Goal: Task Accomplishment & Management: Manage account settings

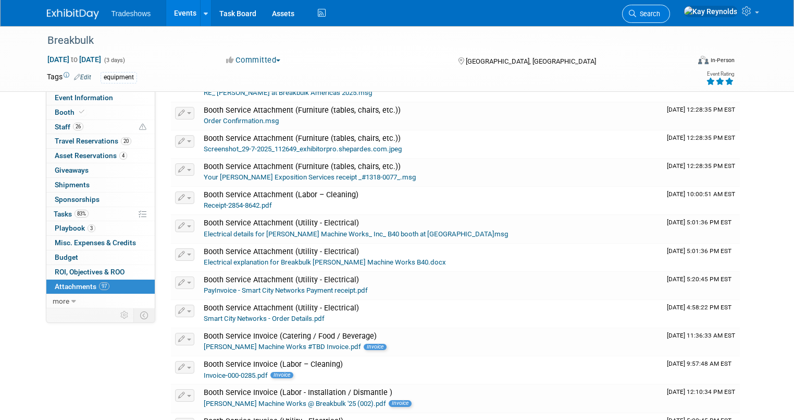
click at [636, 15] on icon at bounding box center [632, 13] width 7 height 7
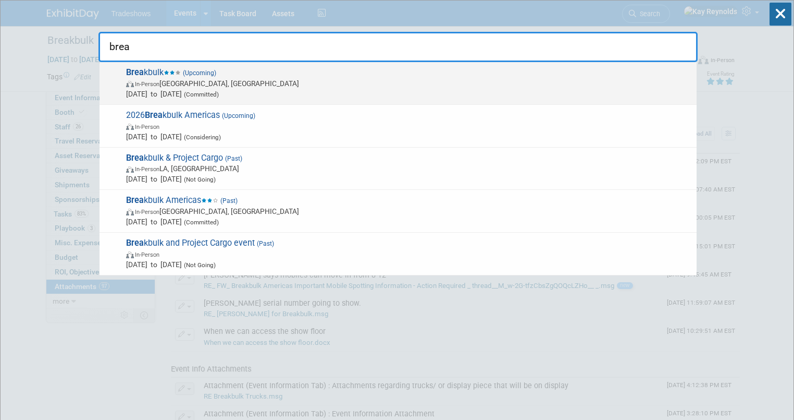
type input "brea"
click at [150, 81] on span "In-Person" at bounding box center [147, 84] width 24 height 7
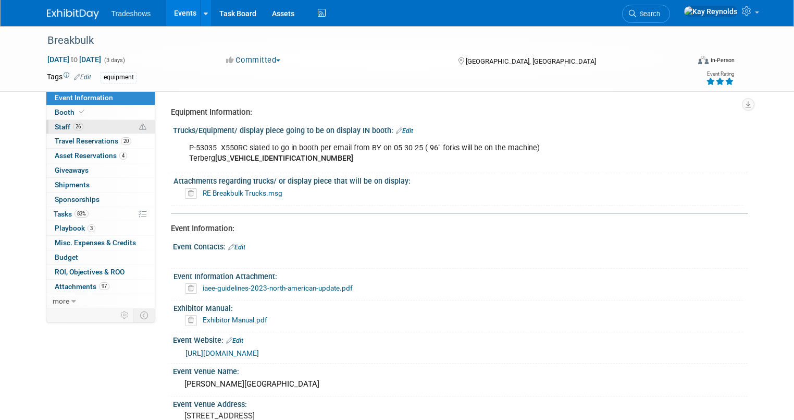
click at [91, 131] on link "26 Staff 26" at bounding box center [100, 127] width 108 height 14
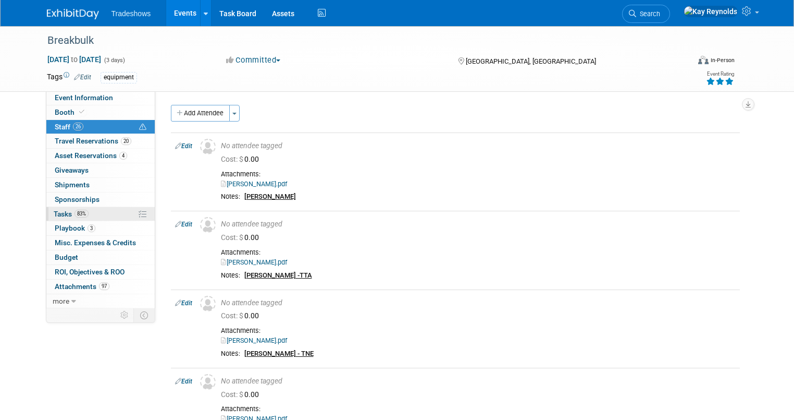
click at [97, 211] on link "83% Tasks 83%" at bounding box center [100, 214] width 108 height 14
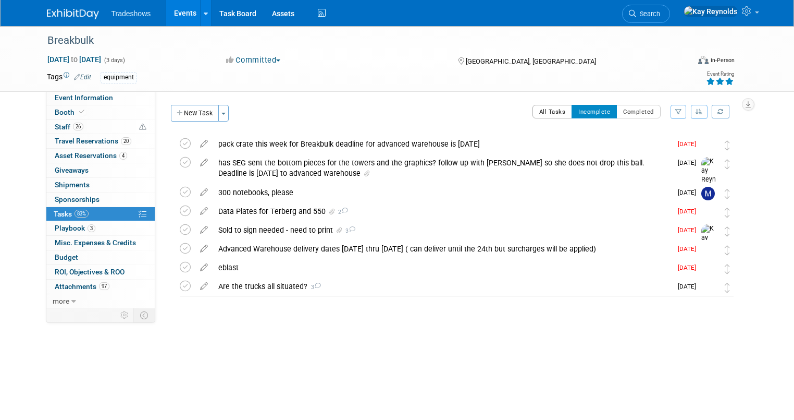
click at [558, 108] on button "All Tasks" at bounding box center [553, 112] width 40 height 14
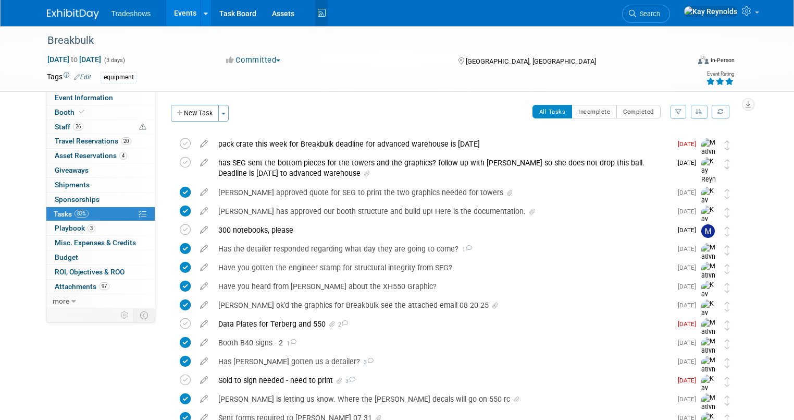
click at [315, 9] on icon at bounding box center [321, 13] width 13 height 16
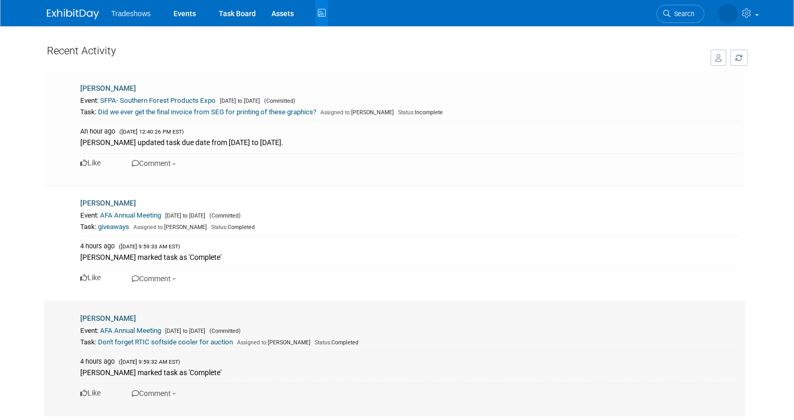
click at [191, 407] on td "[PERSON_NAME] Event: AFA Annual Meeting [DATE] to [DATE] (Committed) Task: Don'…" at bounding box center [412, 358] width 666 height 115
click at [247, 411] on td "[PERSON_NAME] Event: AFA Annual Meeting [DATE] to [DATE] (Committed) Task: Don'…" at bounding box center [412, 358] width 666 height 115
click at [315, 10] on icon at bounding box center [321, 13] width 13 height 16
click at [685, 18] on link "Search" at bounding box center [681, 14] width 48 height 18
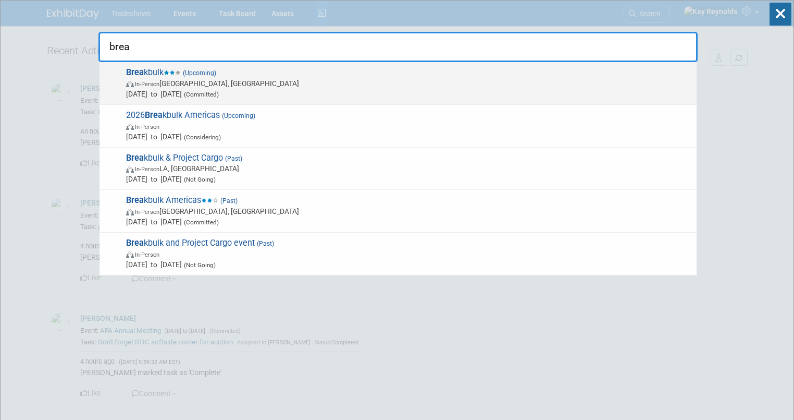
type input "brea"
click at [146, 78] on span "In-Person Houston, TX" at bounding box center [409, 83] width 566 height 10
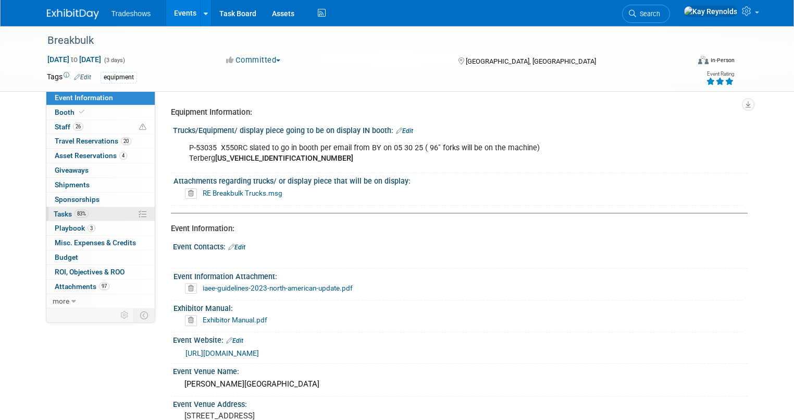
click at [93, 213] on link "83% Tasks 83%" at bounding box center [100, 214] width 108 height 14
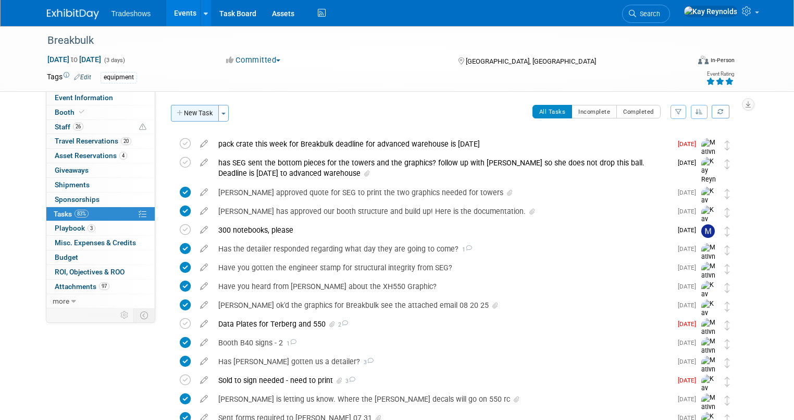
click at [188, 110] on button "New Task" at bounding box center [195, 113] width 48 height 17
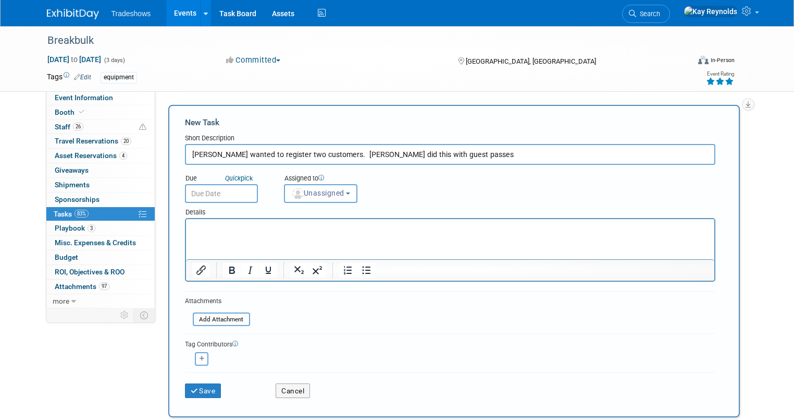
type input "Okie wanted to register two customers. Matlyn did this with guest passes"
click at [221, 191] on input "text" at bounding box center [221, 193] width 73 height 19
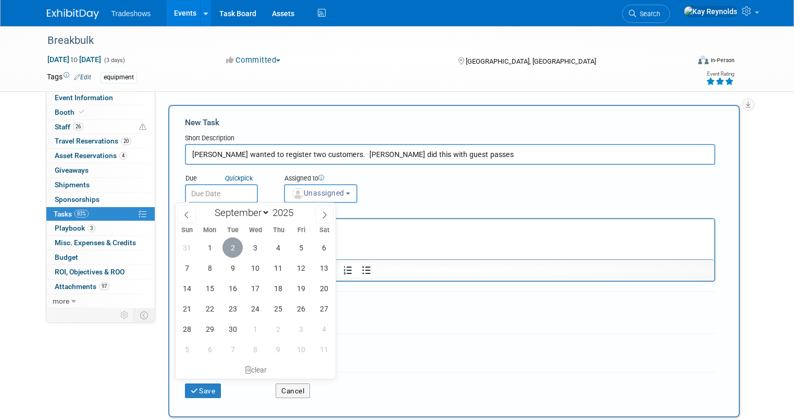
click at [232, 251] on span "2" at bounding box center [233, 247] width 20 height 20
type input "Sep 2, 2025"
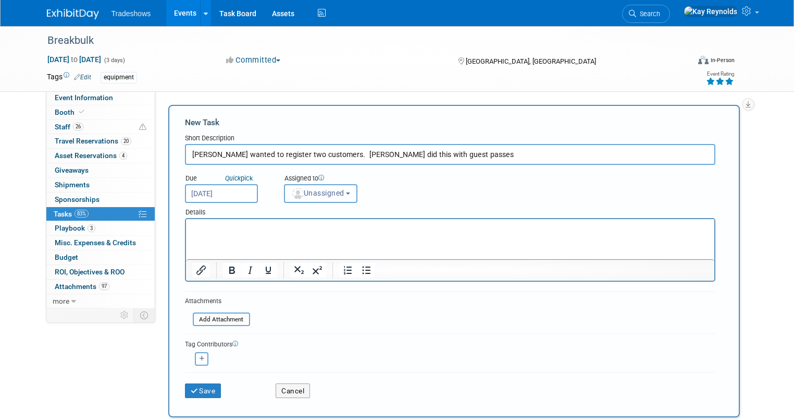
click at [319, 191] on span "Unassigned" at bounding box center [317, 193] width 53 height 8
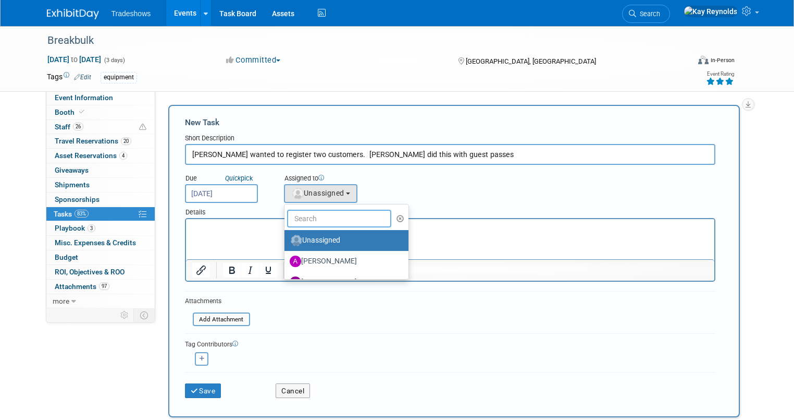
click at [306, 221] on input "text" at bounding box center [339, 219] width 104 height 18
click at [304, 220] on input "text" at bounding box center [339, 219] width 104 height 18
type input "mat"
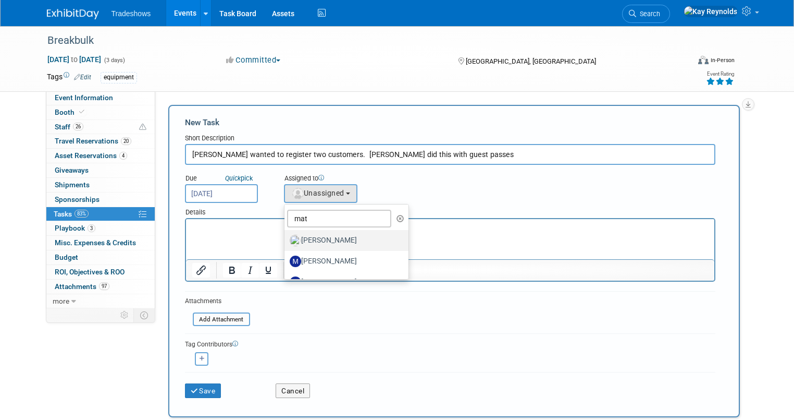
click at [307, 240] on label "[PERSON_NAME]" at bounding box center [344, 240] width 109 height 17
click at [286, 240] on input "[PERSON_NAME]" at bounding box center [282, 239] width 7 height 7
select select "53a61db3-ae1f-4f8e-85ed-74f10af30436"
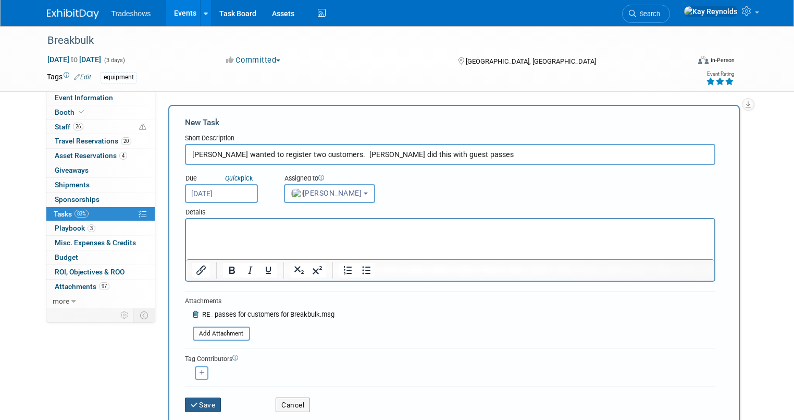
click at [196, 404] on button "Save" at bounding box center [203, 404] width 36 height 15
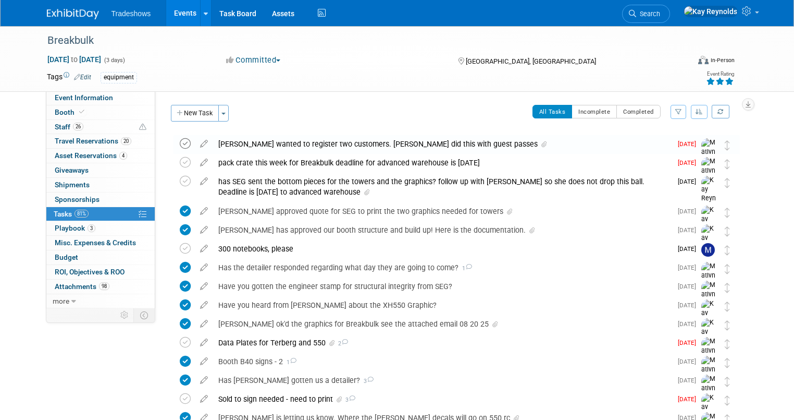
click at [180, 141] on icon at bounding box center [185, 143] width 11 height 11
click at [660, 16] on span "Search" at bounding box center [648, 14] width 24 height 8
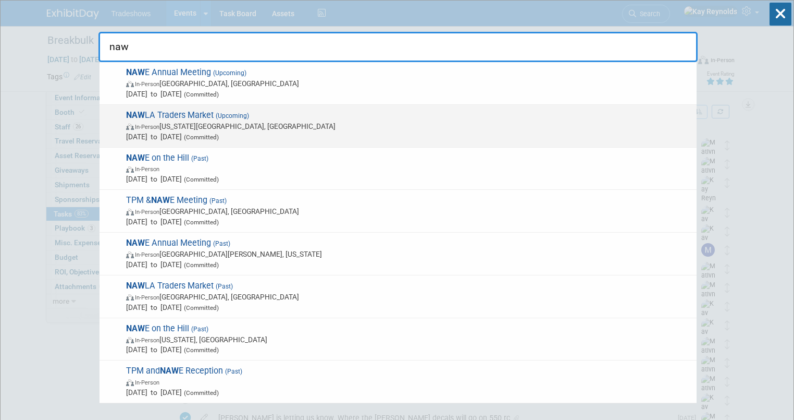
type input "naw"
click at [205, 117] on span "NAW LA Traders Market (Upcoming) In-Person Kansas City, MO Nov 6, 2025 to Nov 7…" at bounding box center [407, 126] width 569 height 32
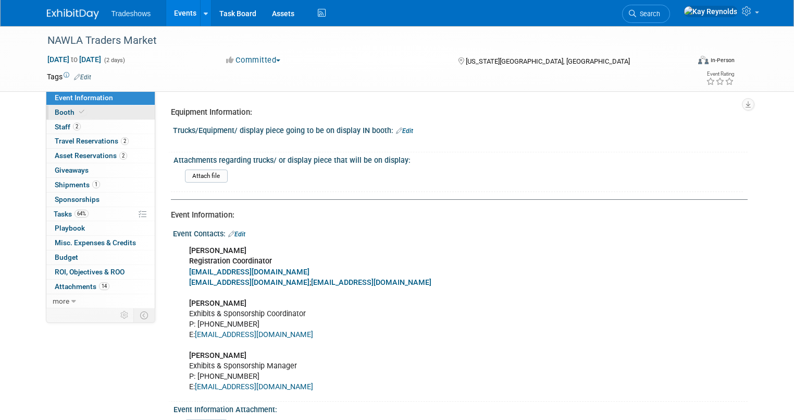
click at [82, 108] on link "Booth" at bounding box center [100, 112] width 108 height 14
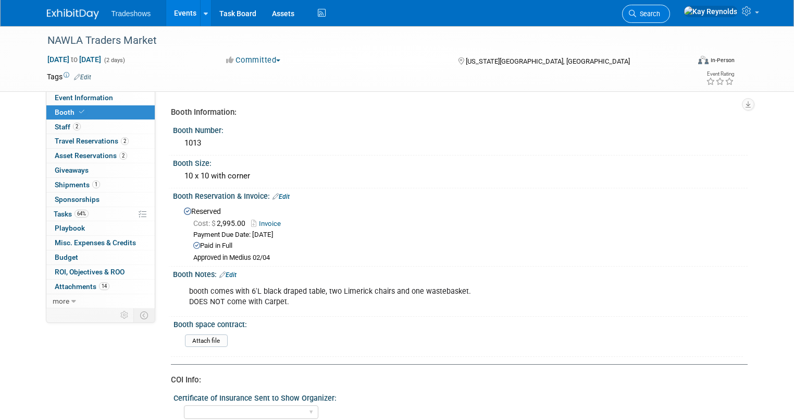
click at [670, 8] on link "Search" at bounding box center [646, 14] width 48 height 18
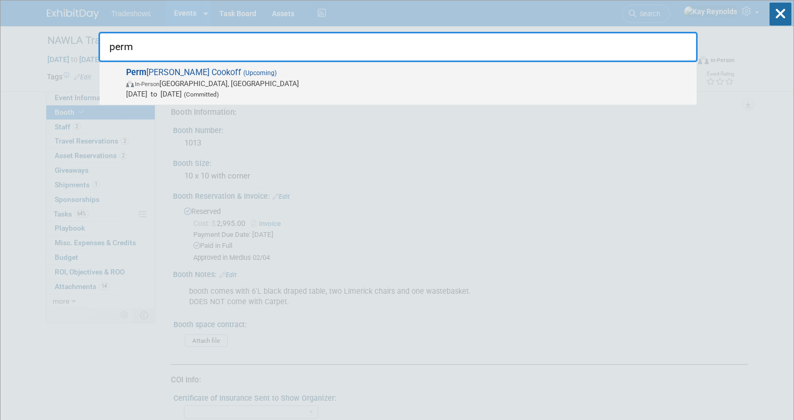
type input "perm"
click at [159, 81] on span "In-Person" at bounding box center [147, 84] width 24 height 7
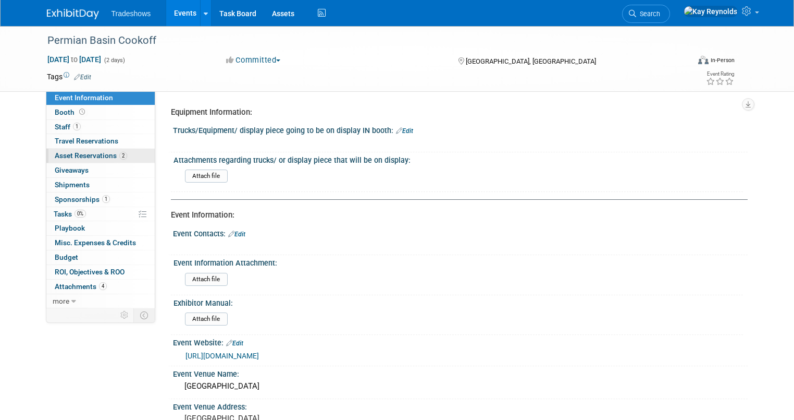
click at [124, 155] on link "2 Asset Reservations 2" at bounding box center [100, 156] width 108 height 14
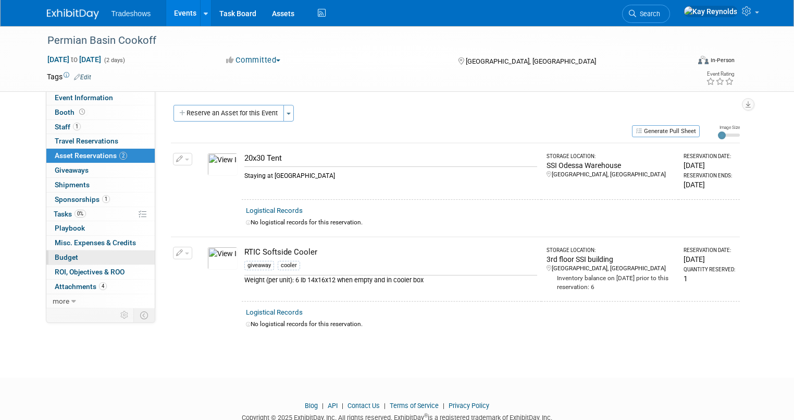
click at [124, 259] on link "Budget" at bounding box center [100, 257] width 108 height 14
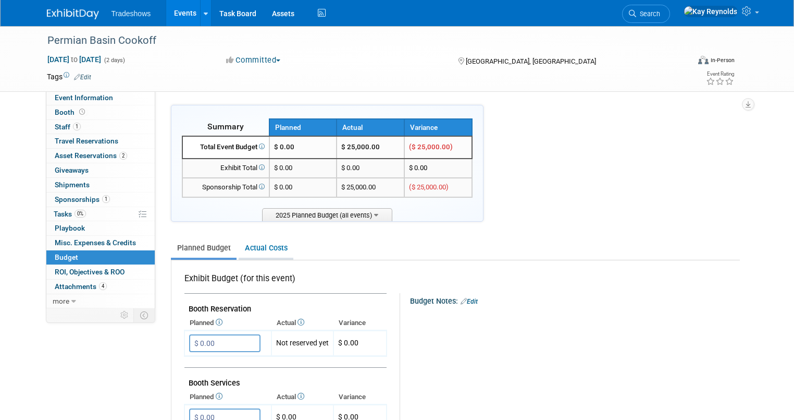
click at [250, 247] on link "Actual Costs" at bounding box center [266, 247] width 55 height 19
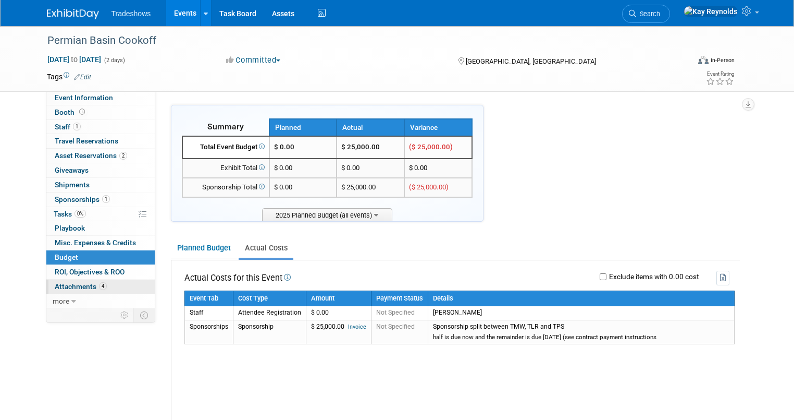
click at [118, 284] on link "4 Attachments 4" at bounding box center [100, 286] width 108 height 14
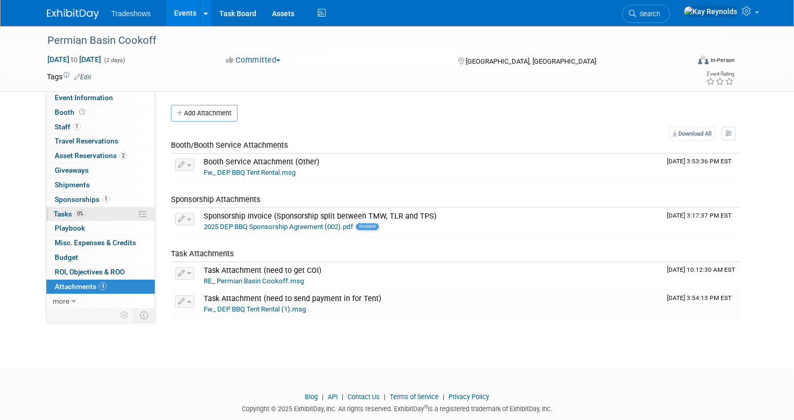
click at [106, 212] on link "0% Tasks 0%" at bounding box center [100, 214] width 108 height 14
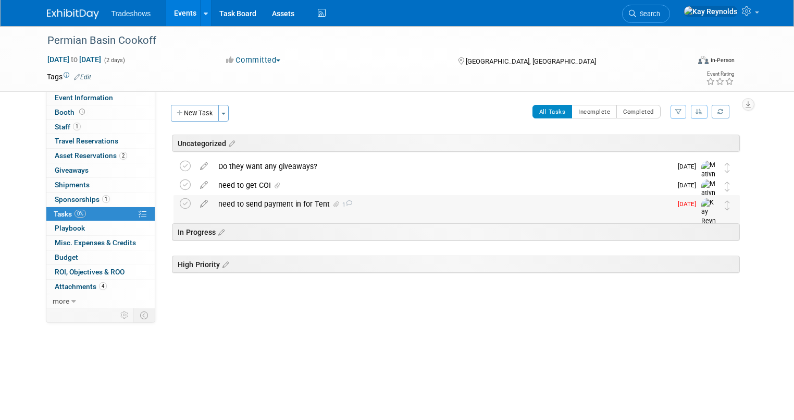
click at [273, 204] on div "need to send payment in for Tent 1" at bounding box center [442, 204] width 459 height 18
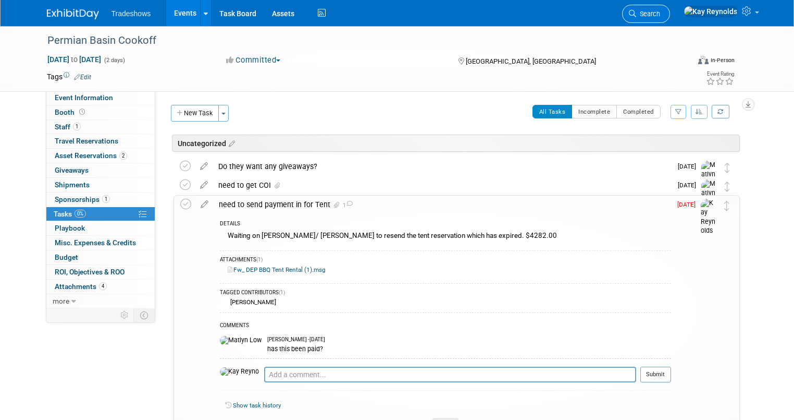
click at [670, 9] on link "Search" at bounding box center [646, 14] width 48 height 18
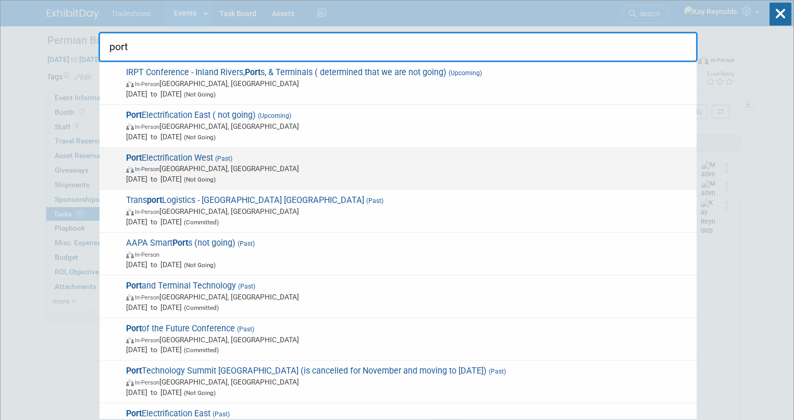
type input "port"
click at [198, 167] on span "In-Person Long Beach, CA" at bounding box center [409, 168] width 566 height 10
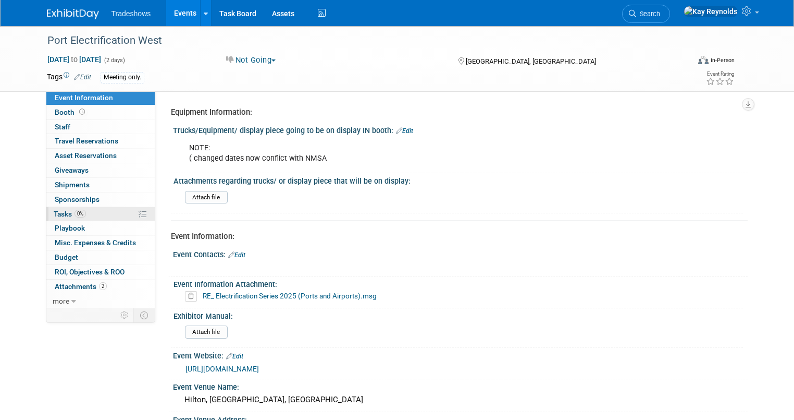
click at [87, 216] on link "0% Tasks 0%" at bounding box center [100, 214] width 108 height 14
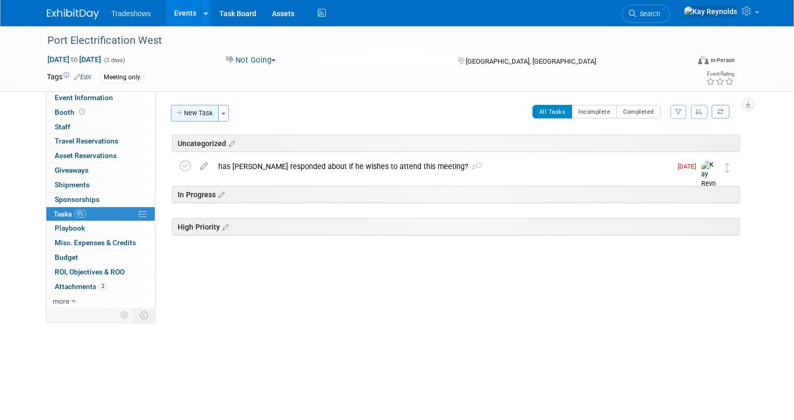
click at [190, 114] on button "New Task" at bounding box center [195, 113] width 48 height 17
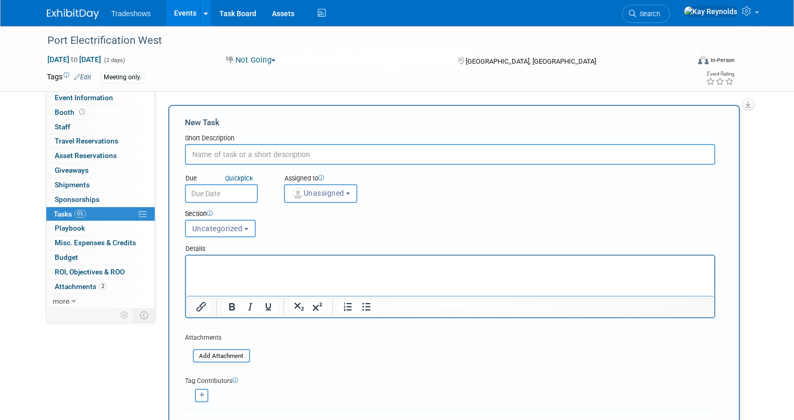
click at [188, 155] on input "text" at bounding box center [450, 154] width 531 height 21
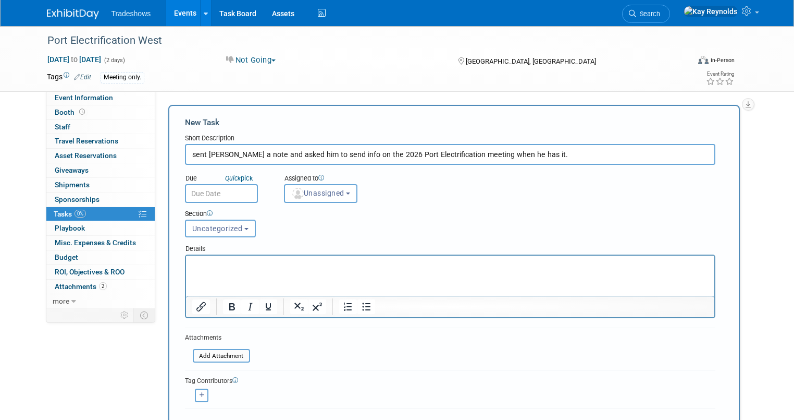
type input "sent [PERSON_NAME] a note and asked him to send info on the 2026 Port Electrifi…"
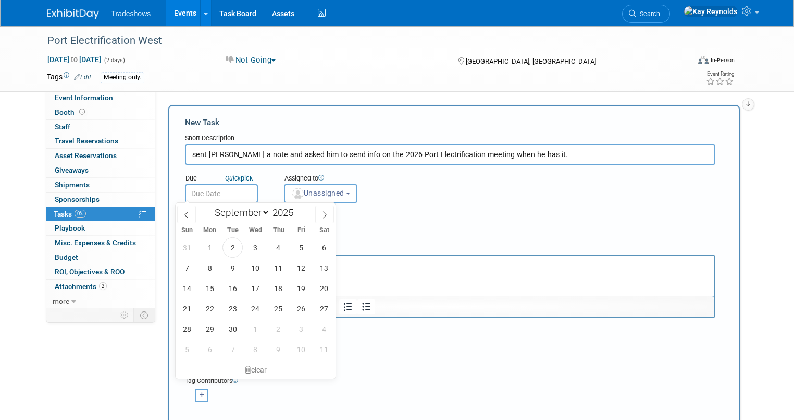
click at [201, 191] on input "text" at bounding box center [221, 193] width 73 height 19
click at [265, 213] on select "January February March April May June July August September October November De…" at bounding box center [240, 212] width 60 height 13
click at [210, 206] on select "January February March April May June July August September October November De…" at bounding box center [240, 212] width 60 height 13
click at [323, 212] on icon at bounding box center [324, 214] width 7 height 7
click at [184, 211] on icon at bounding box center [186, 214] width 7 height 7
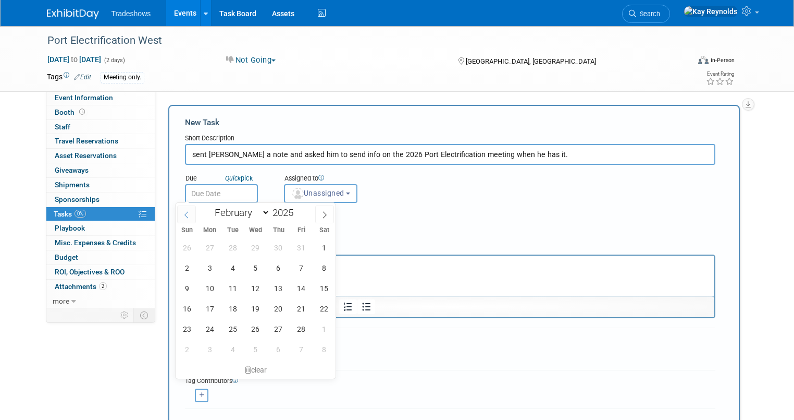
select select "0"
click at [274, 215] on input "2025" at bounding box center [285, 212] width 31 height 12
click at [298, 209] on span at bounding box center [297, 209] width 7 height 6
type input "2026"
click at [196, 194] on input "text" at bounding box center [221, 193] width 73 height 19
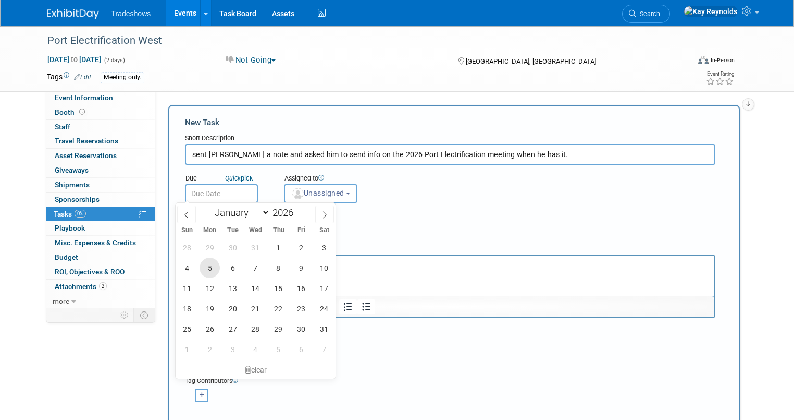
click at [207, 264] on span "5" at bounding box center [210, 267] width 20 height 20
type input "[DATE]"
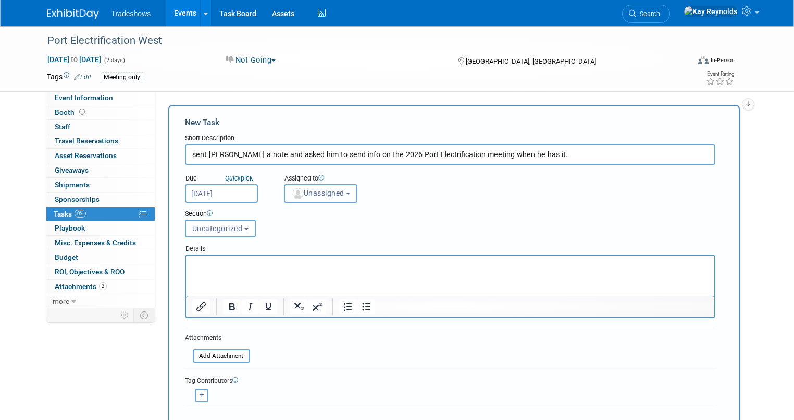
click at [302, 192] on span "Unassigned" at bounding box center [317, 193] width 53 height 8
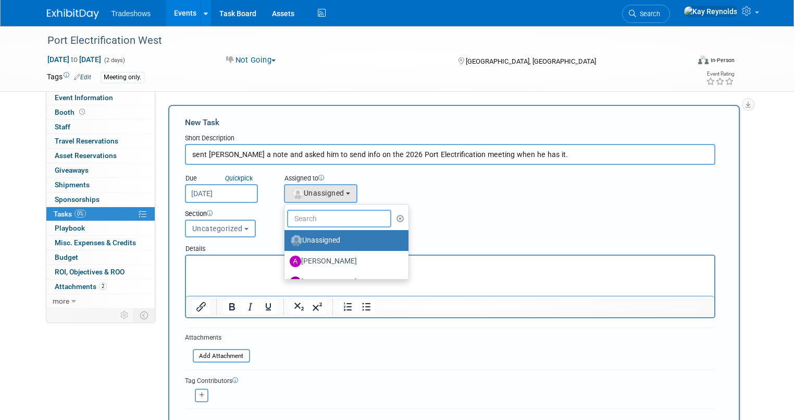
click at [304, 220] on input "text" at bounding box center [339, 219] width 104 height 18
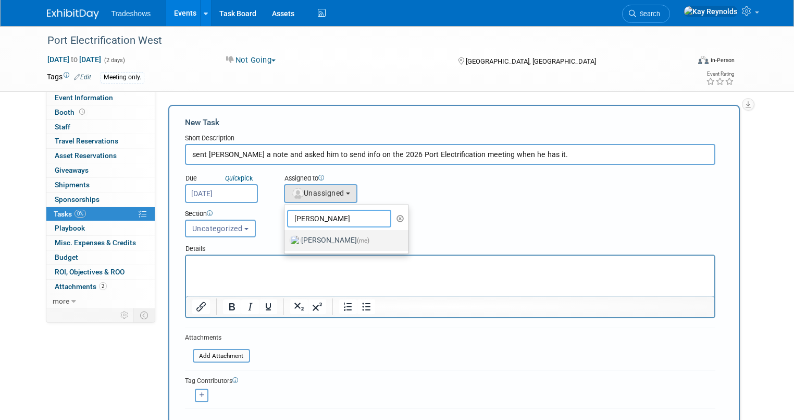
type input "[PERSON_NAME]"
click at [309, 235] on label "[PERSON_NAME] (me)" at bounding box center [344, 240] width 109 height 17
click at [286, 236] on input "[PERSON_NAME] (me)" at bounding box center [282, 239] width 7 height 7
select select "5e9256d4-eeb1-4d7e-ac69-1857632dd0f4"
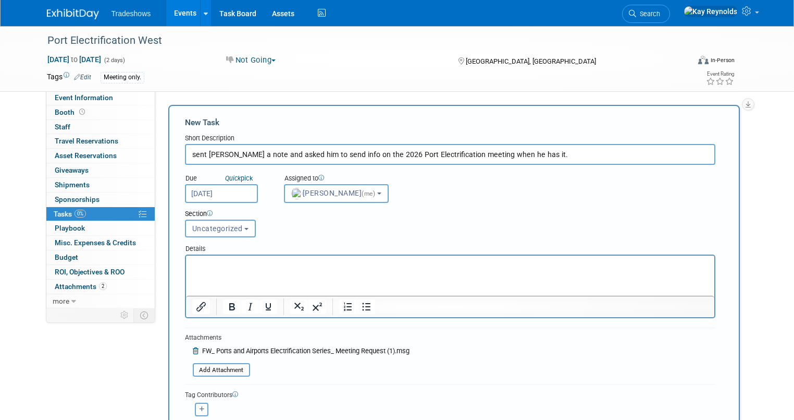
scroll to position [83, 0]
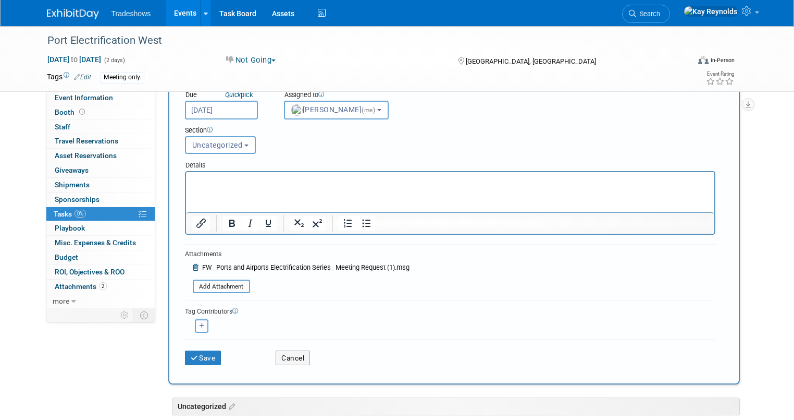
click at [200, 323] on icon "button" at bounding box center [202, 326] width 5 height 6
select select
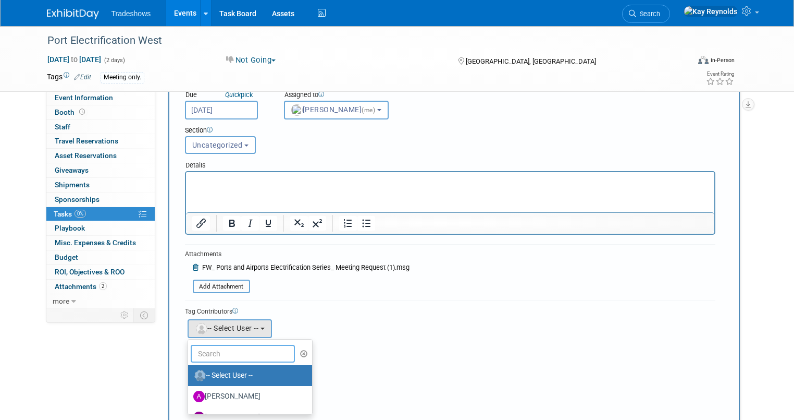
click at [217, 353] on input "text" at bounding box center [243, 354] width 104 height 18
type input "Mat"
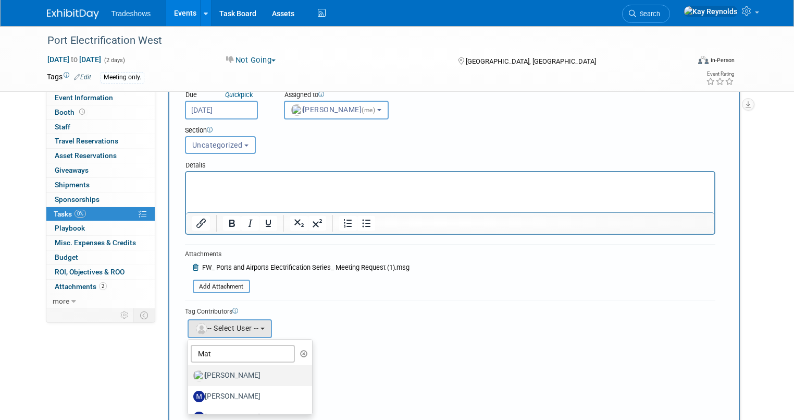
click at [242, 373] on label "[PERSON_NAME]" at bounding box center [247, 375] width 109 height 17
click at [190, 373] on input "[PERSON_NAME]" at bounding box center [186, 374] width 7 height 7
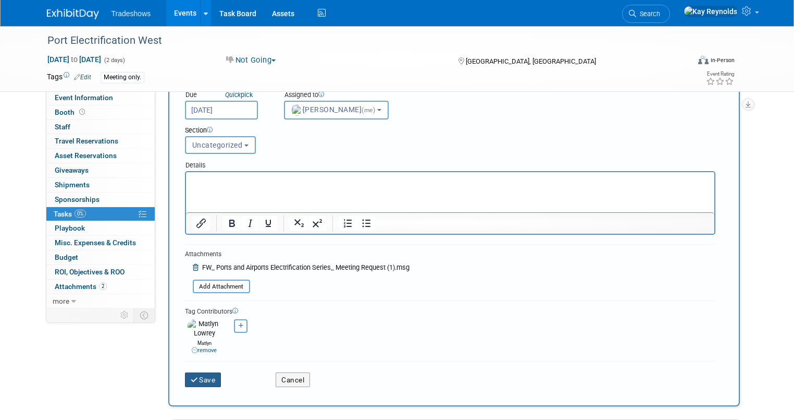
click at [205, 375] on button "Save" at bounding box center [203, 379] width 36 height 15
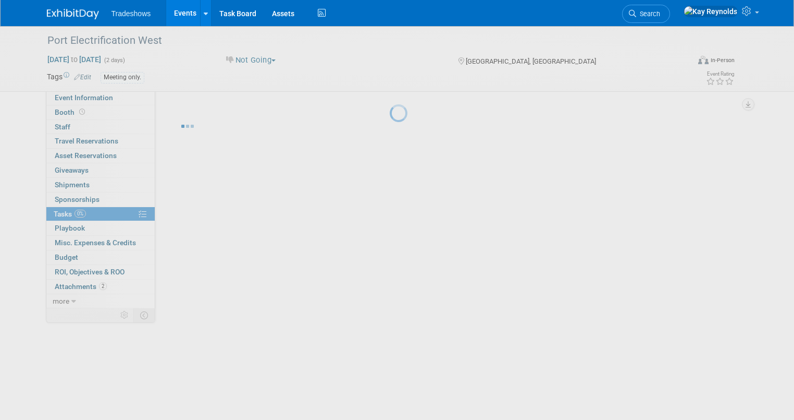
scroll to position [0, 0]
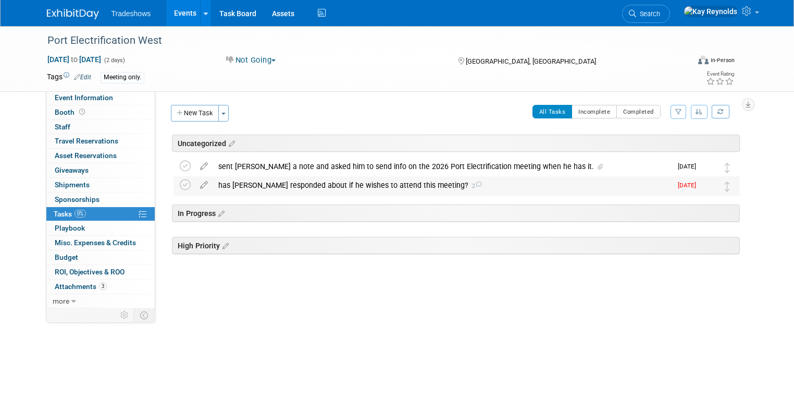
click at [226, 186] on div "has [PERSON_NAME] responded about if he wishes to attend this meeting? 2" at bounding box center [442, 185] width 459 height 18
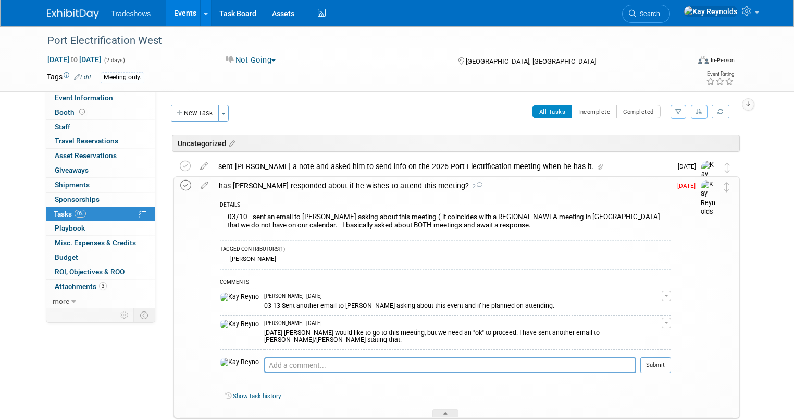
click at [180, 185] on icon at bounding box center [185, 185] width 11 height 11
